Goal: Information Seeking & Learning: Learn about a topic

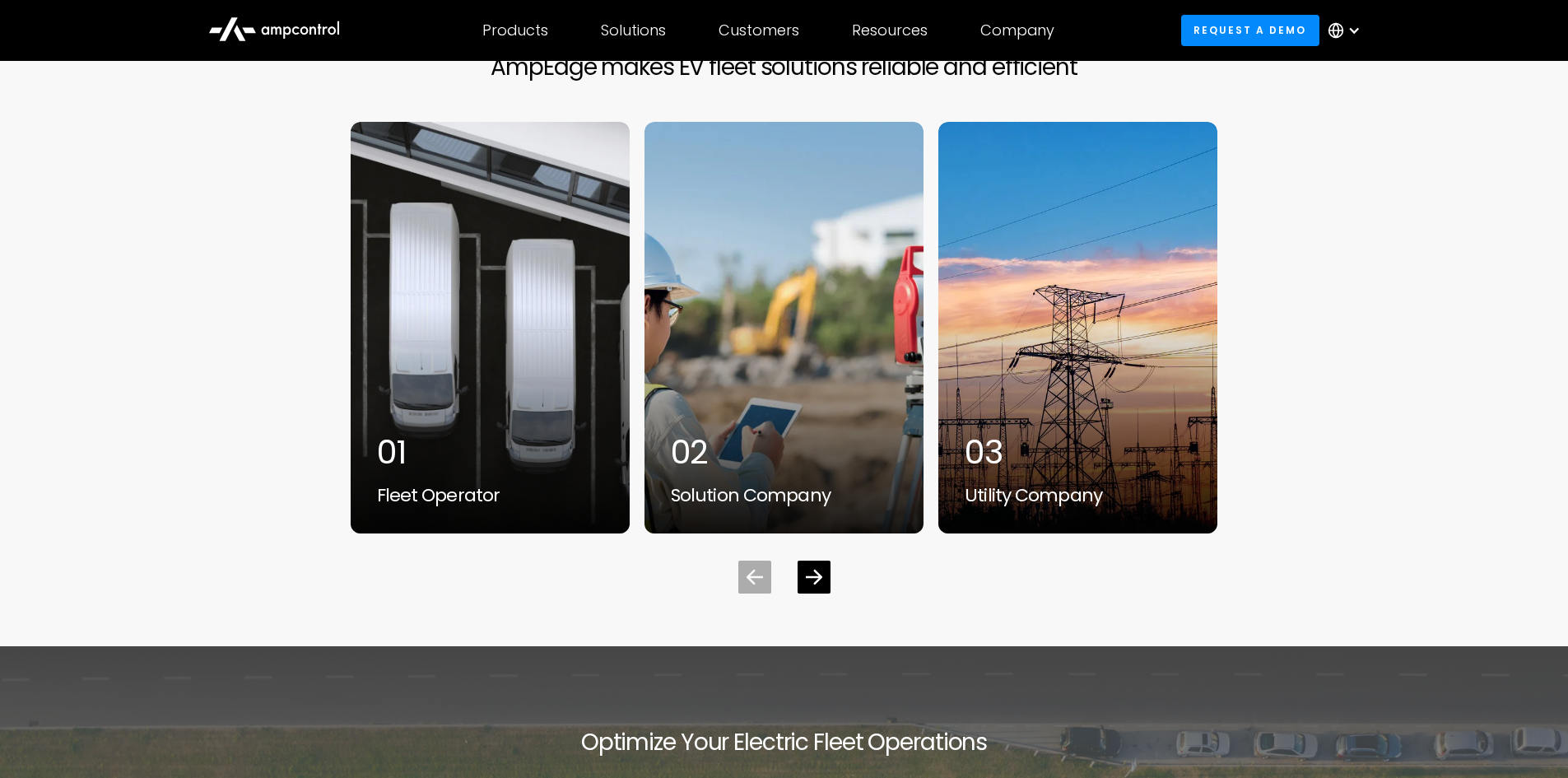
scroll to position [5115, 0]
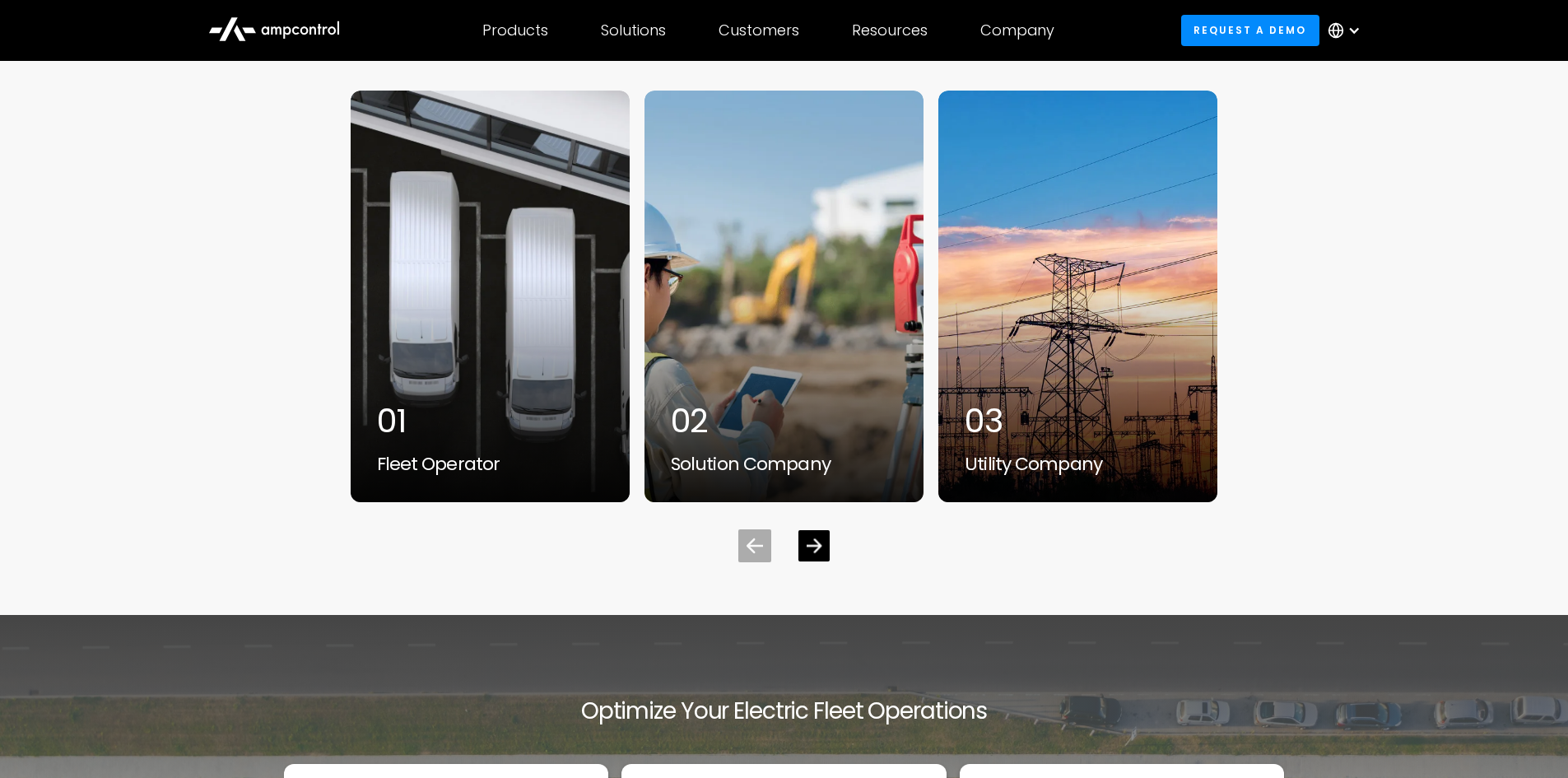
click at [812, 532] on div "Next slide" at bounding box center [814, 545] width 31 height 31
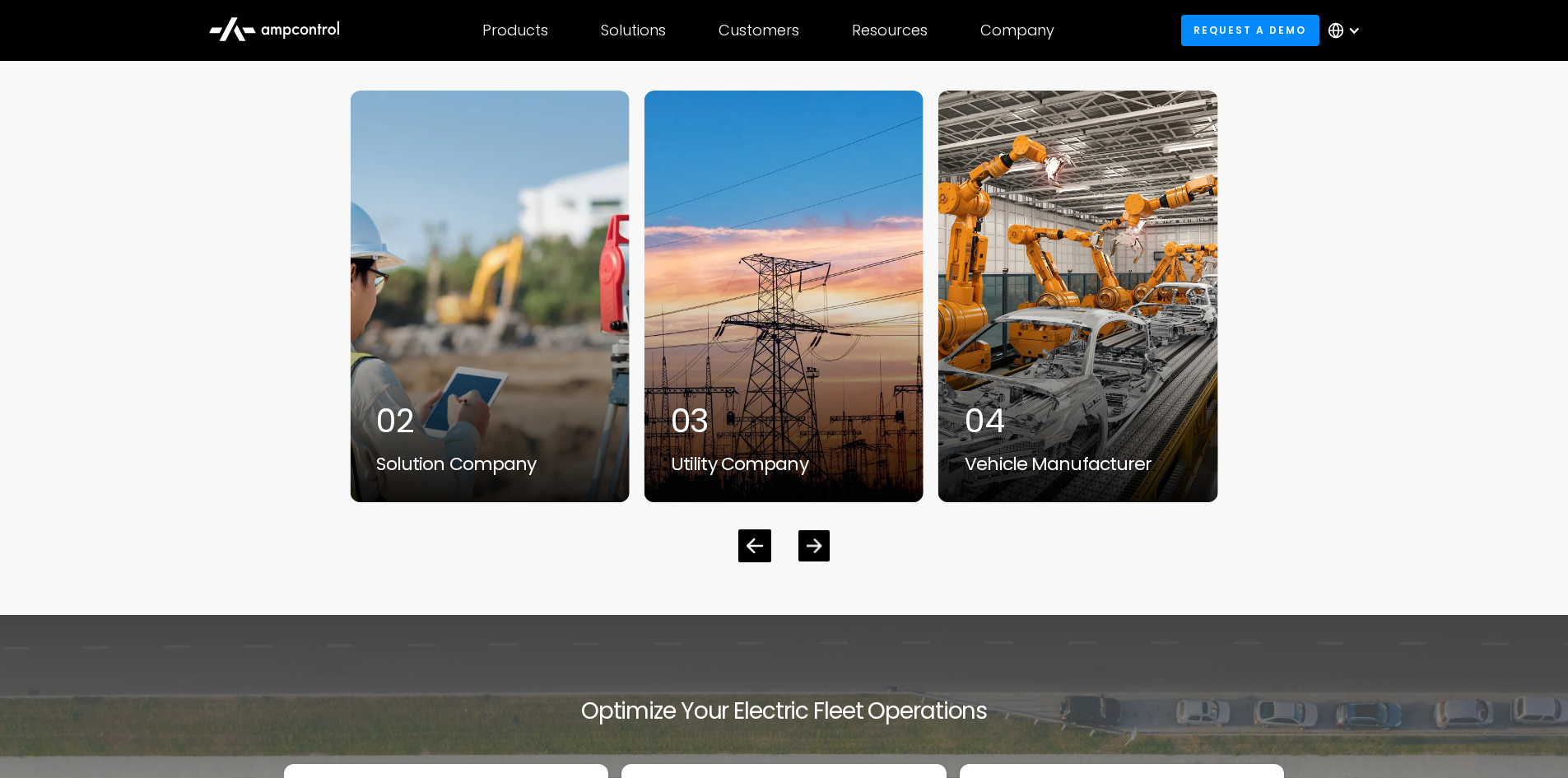
click at [820, 546] on icon "Next slide" at bounding box center [813, 545] width 16 height 14
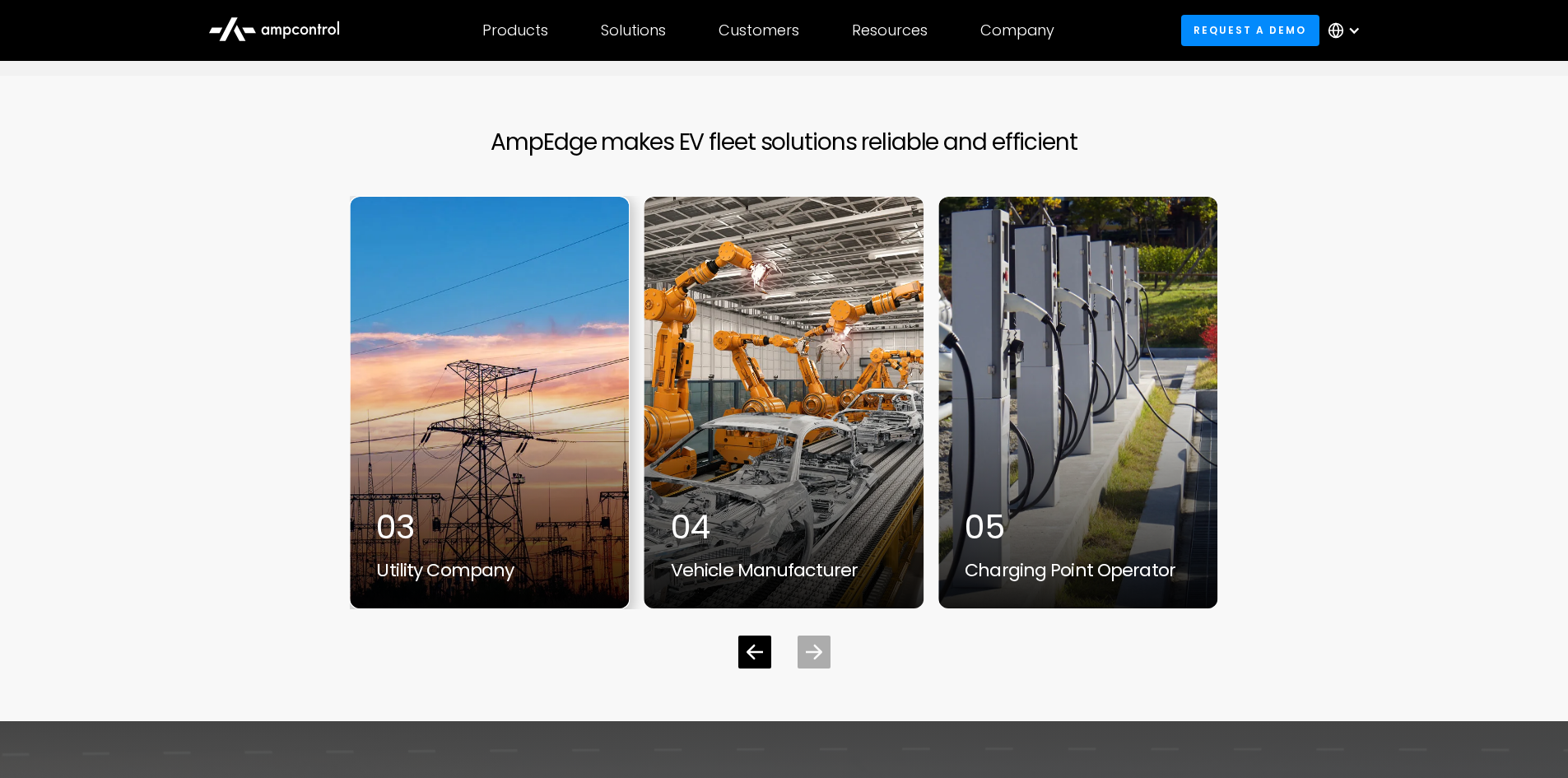
scroll to position [5008, 0]
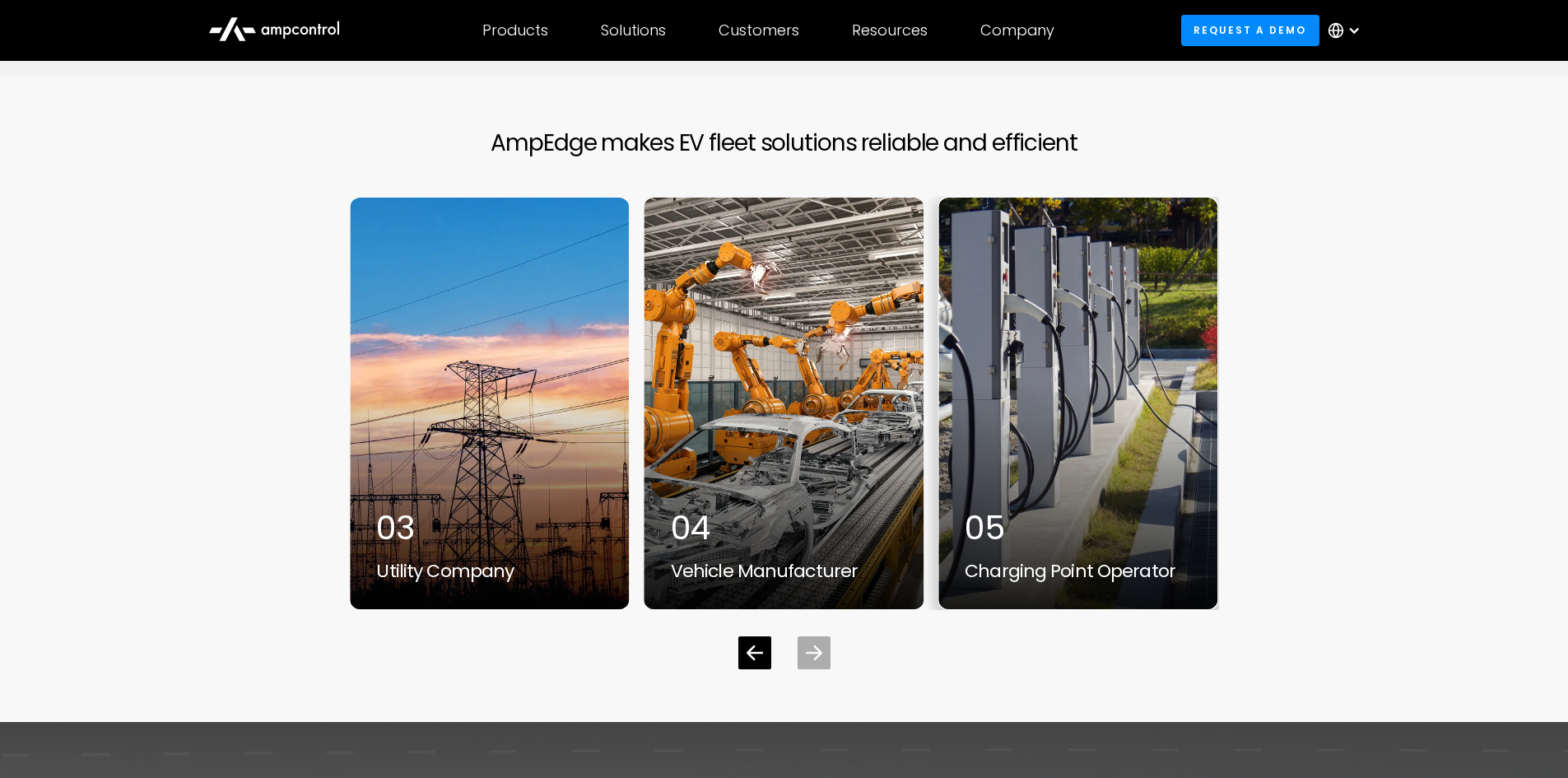
click at [1057, 479] on div "5 / 5" at bounding box center [1078, 404] width 279 height 411
